Goal: Task Accomplishment & Management: Use online tool/utility

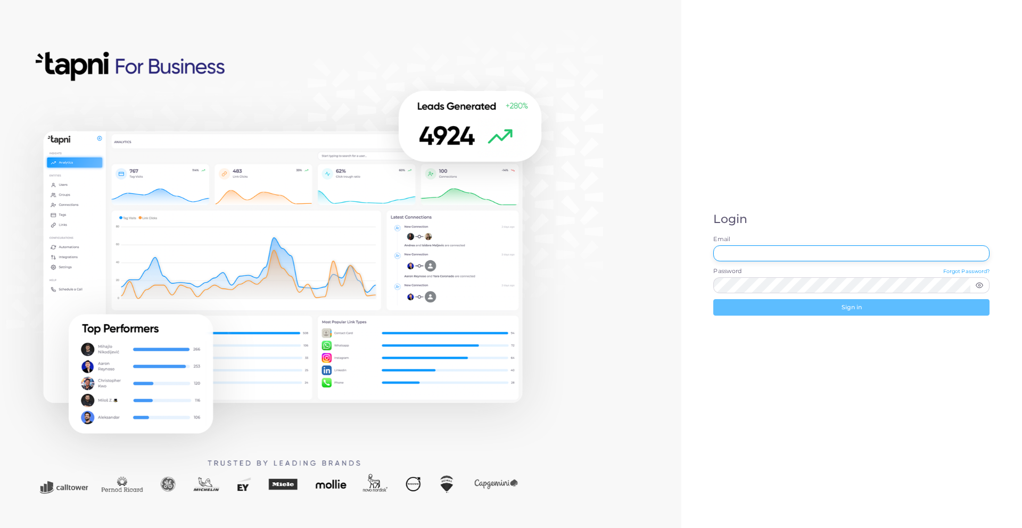
click at [782, 257] on input "Email" at bounding box center [851, 253] width 276 height 16
type input "**********"
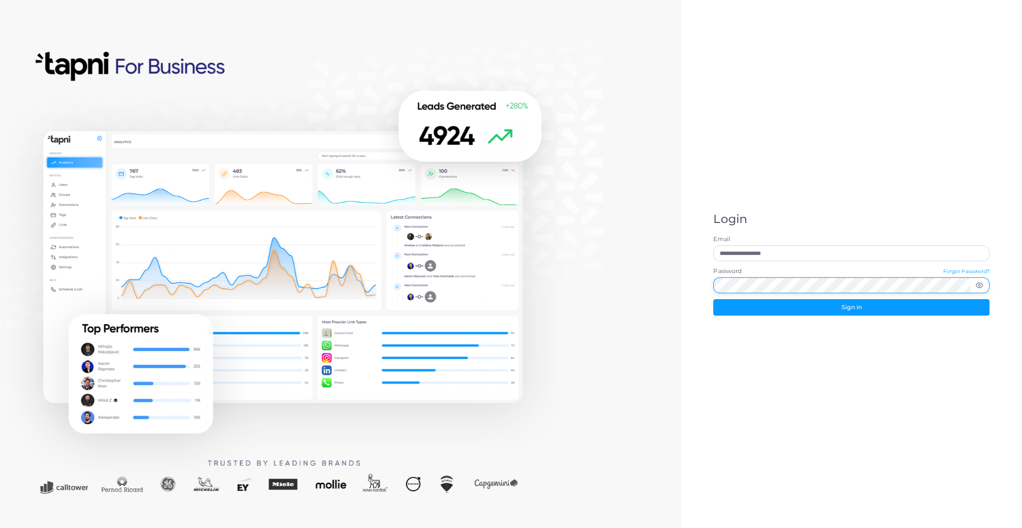
click at [713, 299] on button "Sign in" at bounding box center [851, 307] width 276 height 16
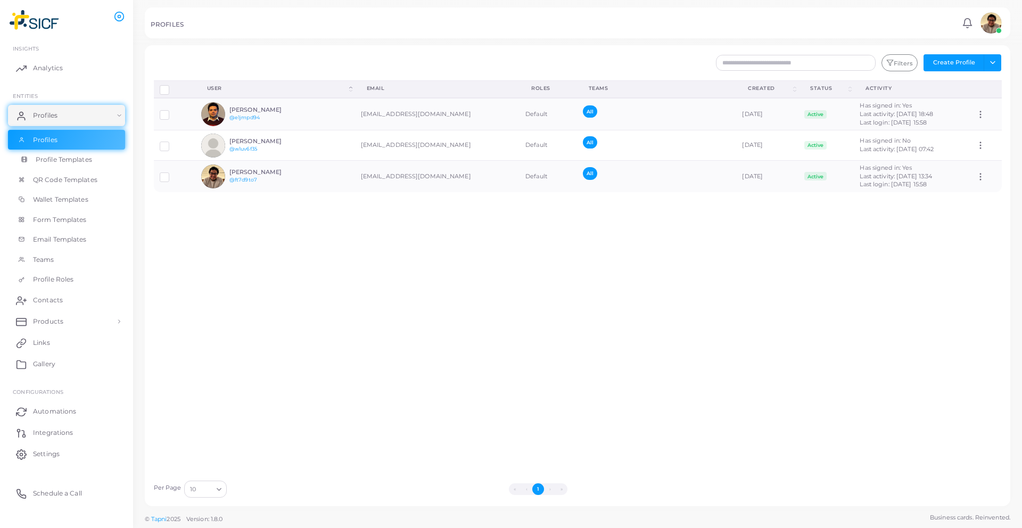
click at [69, 160] on span "Profile Templates" at bounding box center [64, 160] width 56 height 10
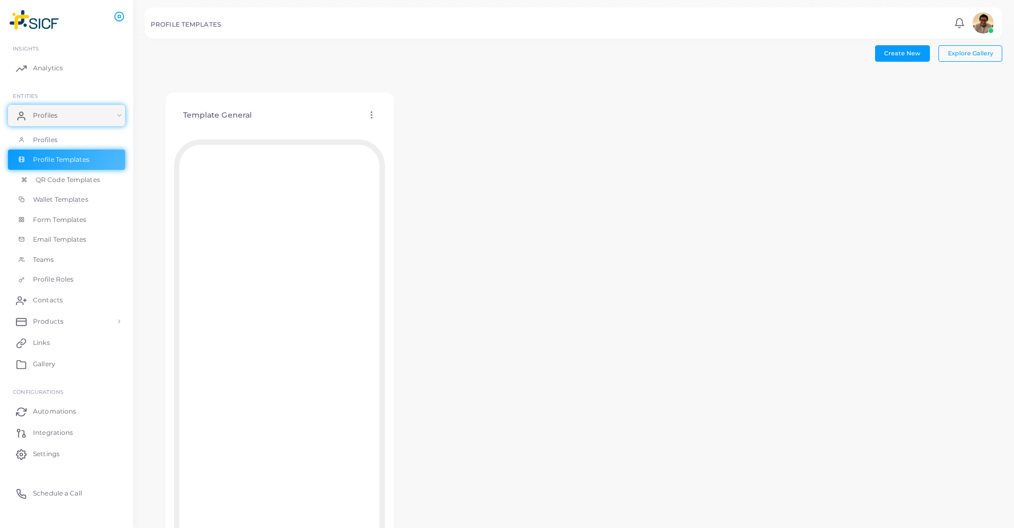
click at [59, 179] on span "QR Code Templates" at bounding box center [68, 180] width 64 height 10
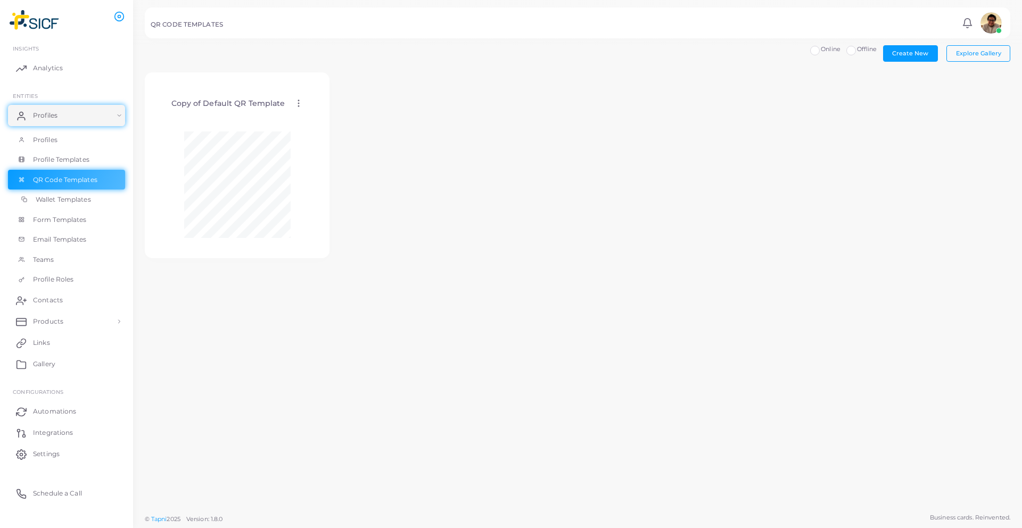
click at [78, 198] on span "Wallet Templates" at bounding box center [63, 200] width 55 height 10
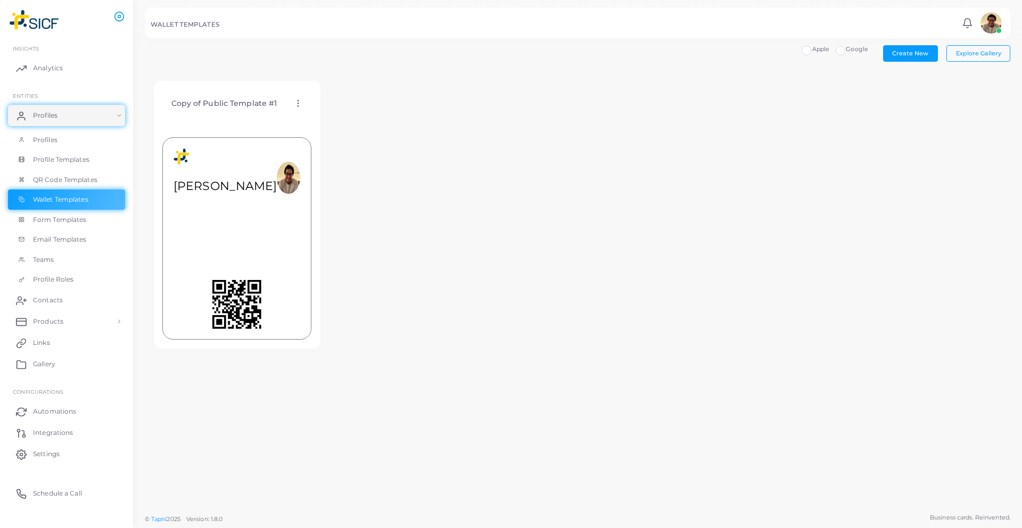
click at [298, 103] on circle at bounding box center [298, 103] width 1 height 1
click at [358, 119] on span "Edit Template" at bounding box center [340, 116] width 40 height 9
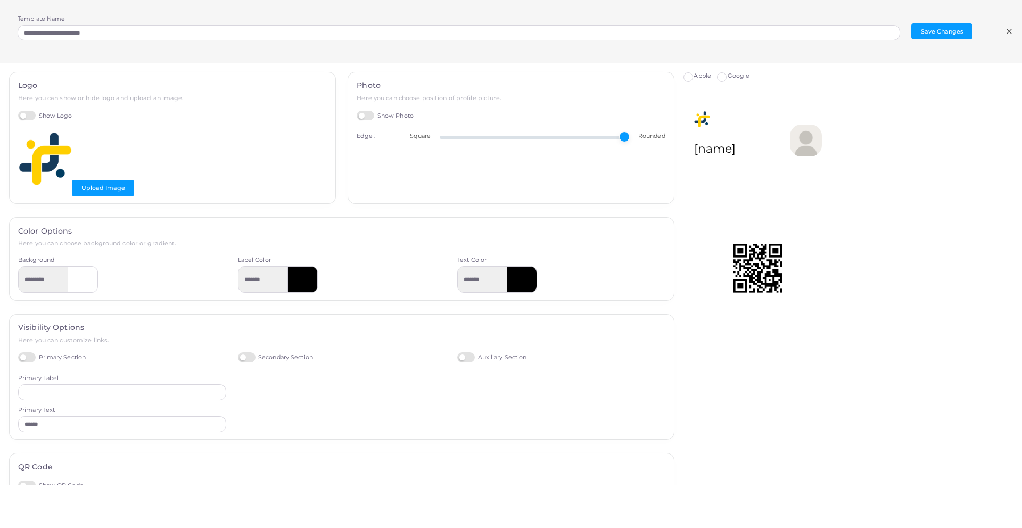
type input "**"
drag, startPoint x: 614, startPoint y: 136, endPoint x: 647, endPoint y: 147, distance: 35.0
click at [630, 138] on input "range" at bounding box center [535, 137] width 190 height 2
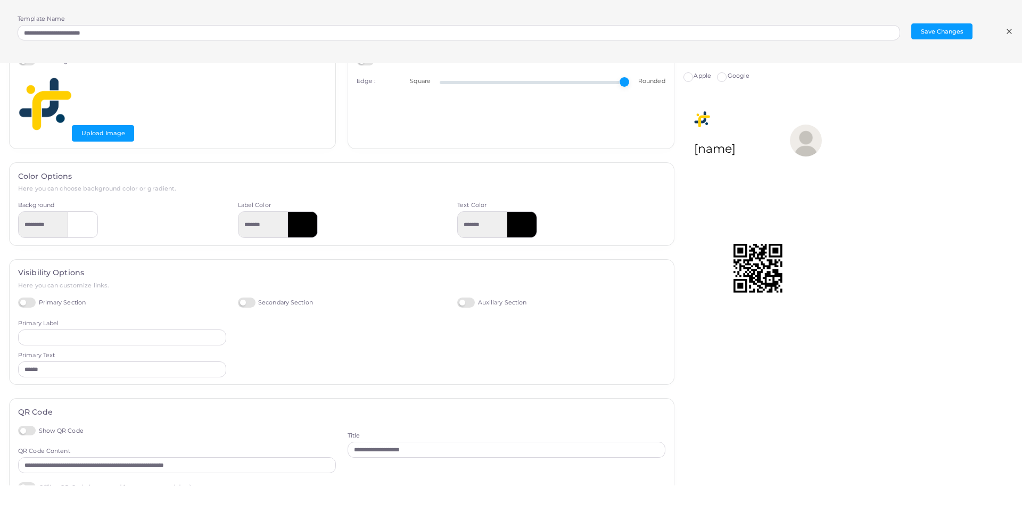
scroll to position [80, 0]
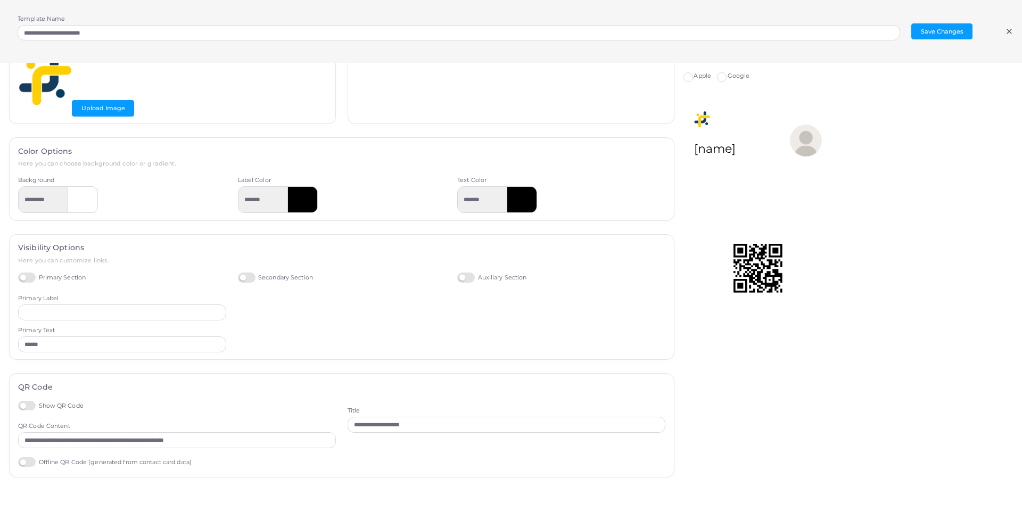
click at [33, 461] on label "Offline QR Code (generated from contact card data)" at bounding box center [105, 462] width 174 height 10
type input "*********"
click at [29, 462] on label "Offline QR Code (generated from contact card data)" at bounding box center [105, 462] width 174 height 10
click at [327, 401] on div "Show QR Code" at bounding box center [177, 407] width 318 height 13
click at [428, 426] on input "**********" at bounding box center [507, 425] width 318 height 16
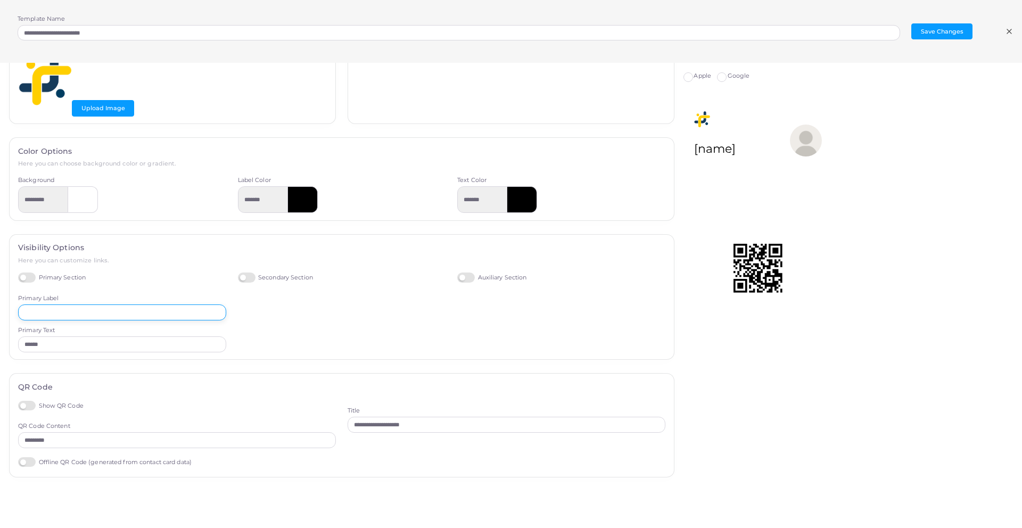
click at [119, 311] on input "text" at bounding box center [122, 313] width 208 height 16
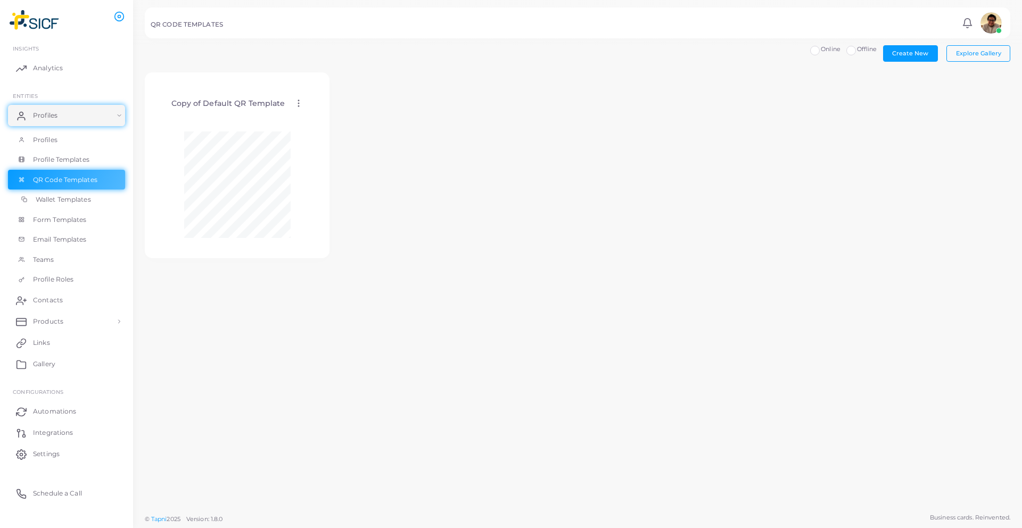
click at [91, 202] on span "Wallet Templates" at bounding box center [63, 200] width 55 height 10
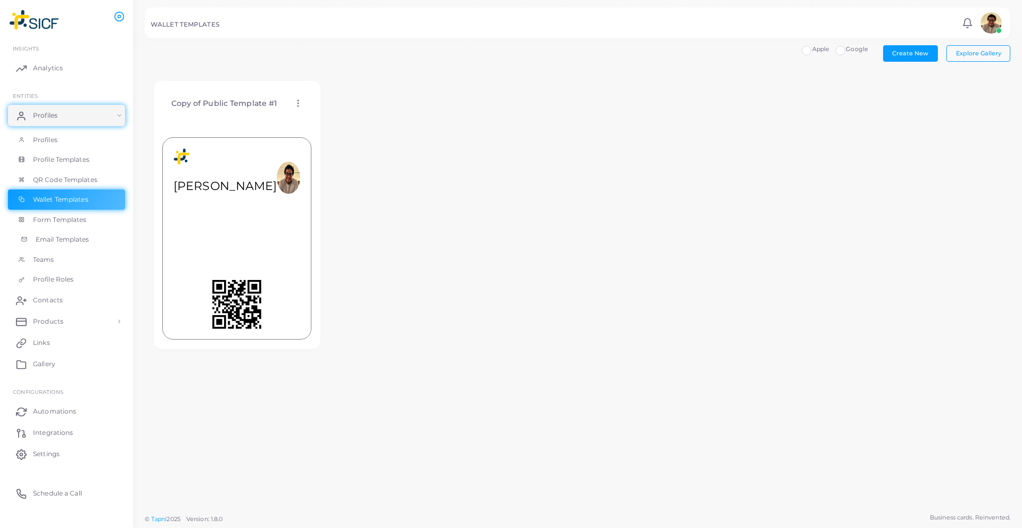
click at [69, 236] on span "Email Templates" at bounding box center [63, 240] width 54 height 10
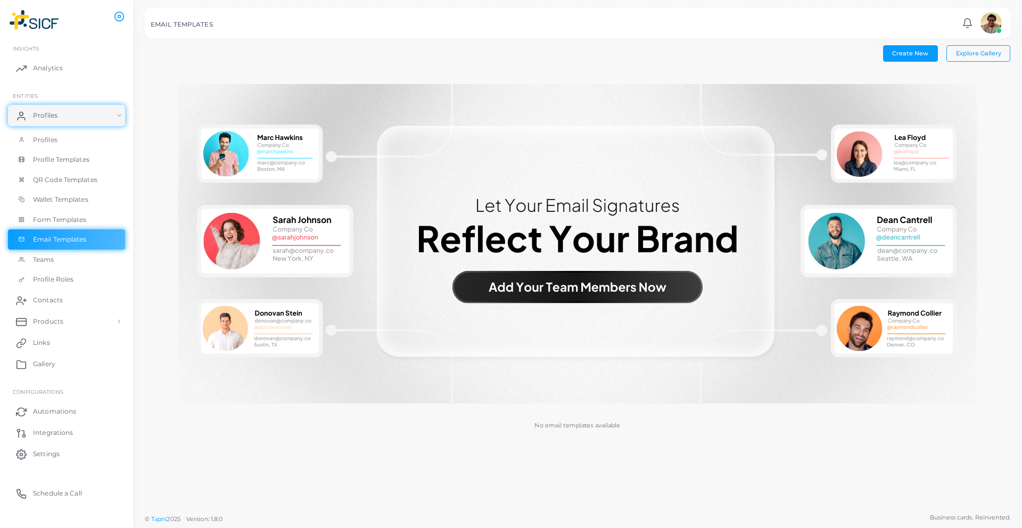
click at [596, 298] on img at bounding box center [577, 243] width 799 height 319
click at [586, 299] on img at bounding box center [577, 243] width 799 height 319
click at [906, 56] on span "Create New" at bounding box center [910, 53] width 36 height 7
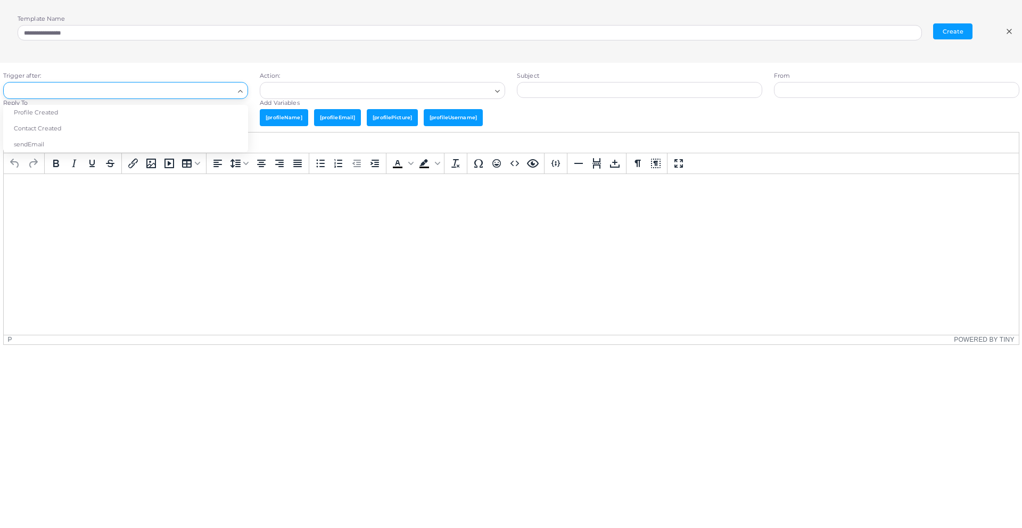
click at [124, 92] on input "Search for option" at bounding box center [121, 91] width 226 height 12
click at [53, 115] on li "Profile Created" at bounding box center [125, 113] width 245 height 16
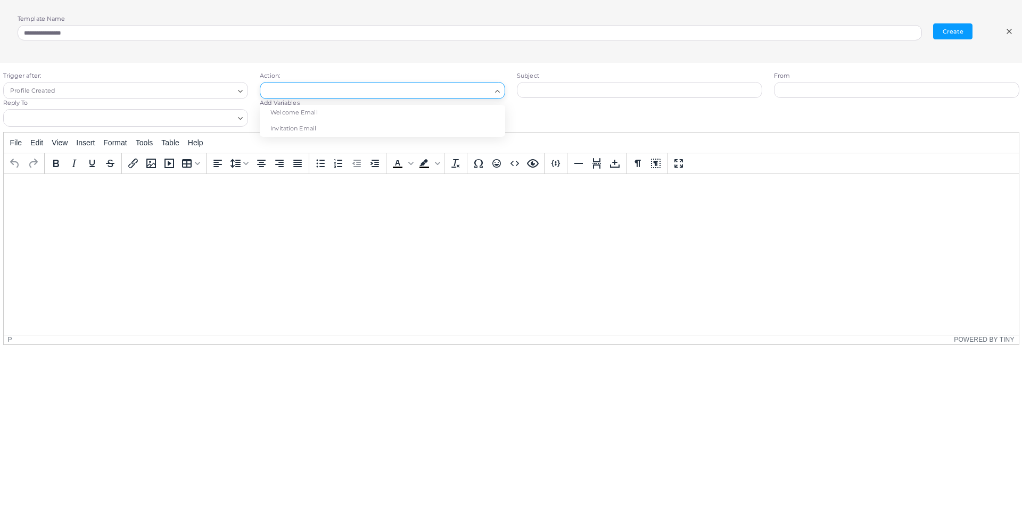
click at [299, 87] on input "Search for option" at bounding box center [378, 91] width 226 height 12
click at [339, 119] on li "Welcome Email" at bounding box center [382, 113] width 245 height 16
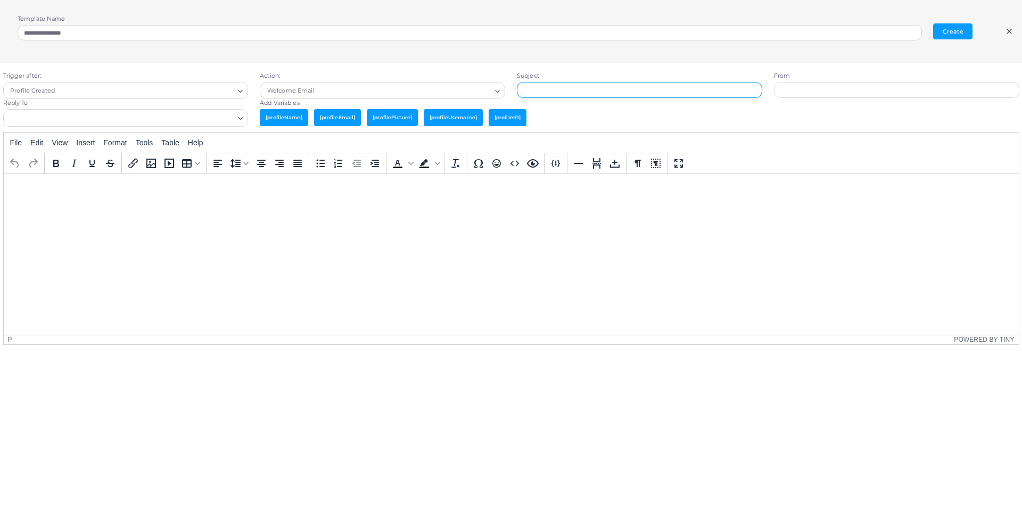
click at [643, 90] on input "text" at bounding box center [639, 90] width 245 height 16
click at [39, 121] on input "Search for option" at bounding box center [119, 118] width 229 height 12
click at [86, 395] on div "Trigger after: Profile Created Loading... Action: Welcome Email Loading... Subj…" at bounding box center [511, 316] width 1034 height 507
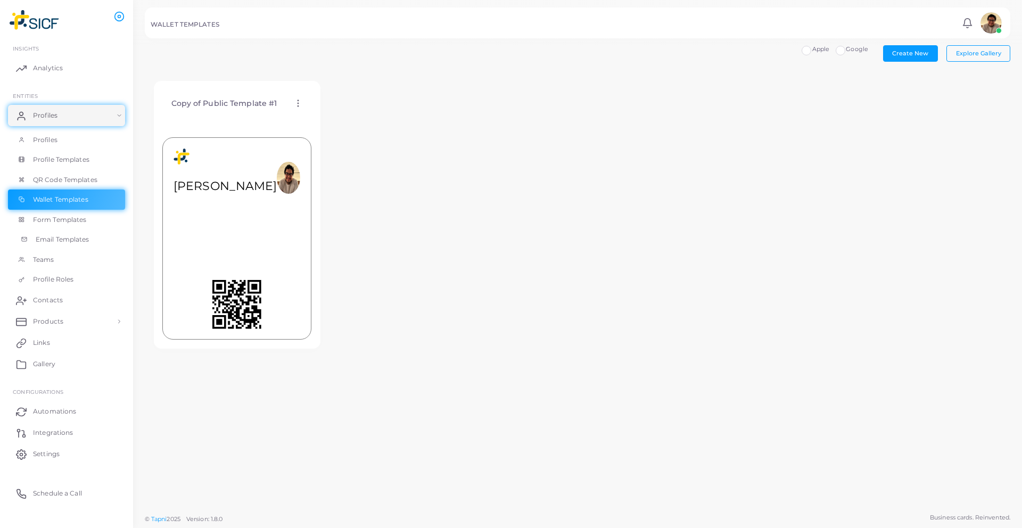
click at [59, 241] on span "Email Templates" at bounding box center [63, 240] width 54 height 10
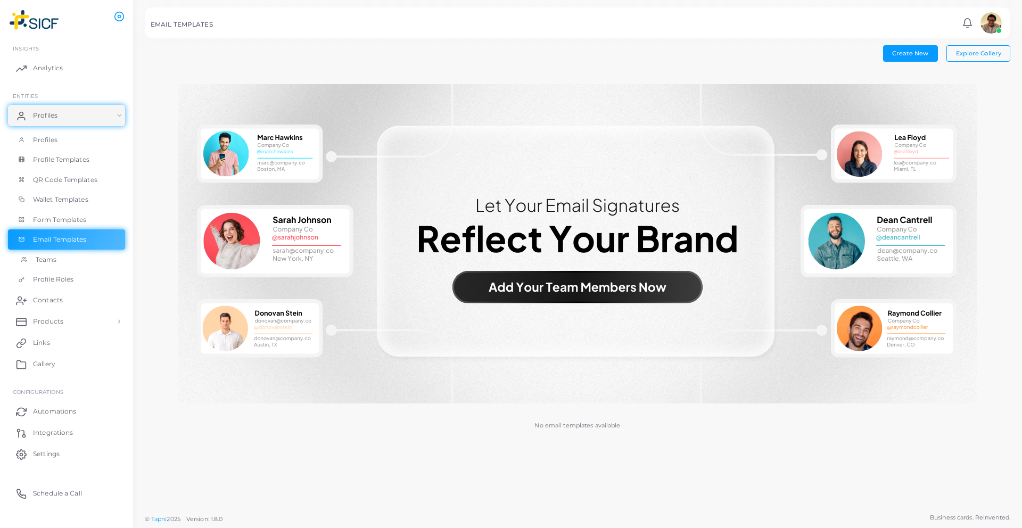
click at [89, 265] on link "Teams" at bounding box center [66, 260] width 117 height 20
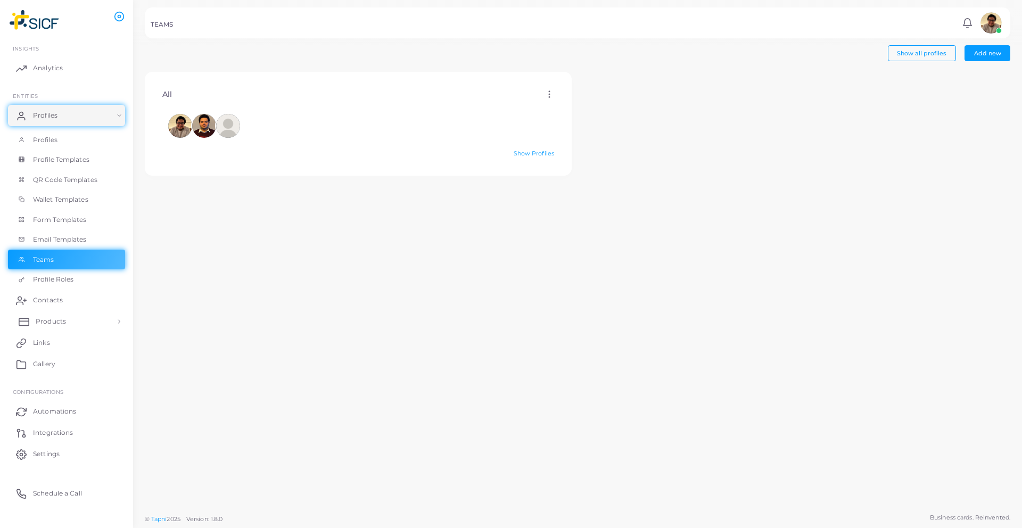
click at [56, 322] on span "Products" at bounding box center [51, 322] width 30 height 10
